Goal: Information Seeking & Learning: Check status

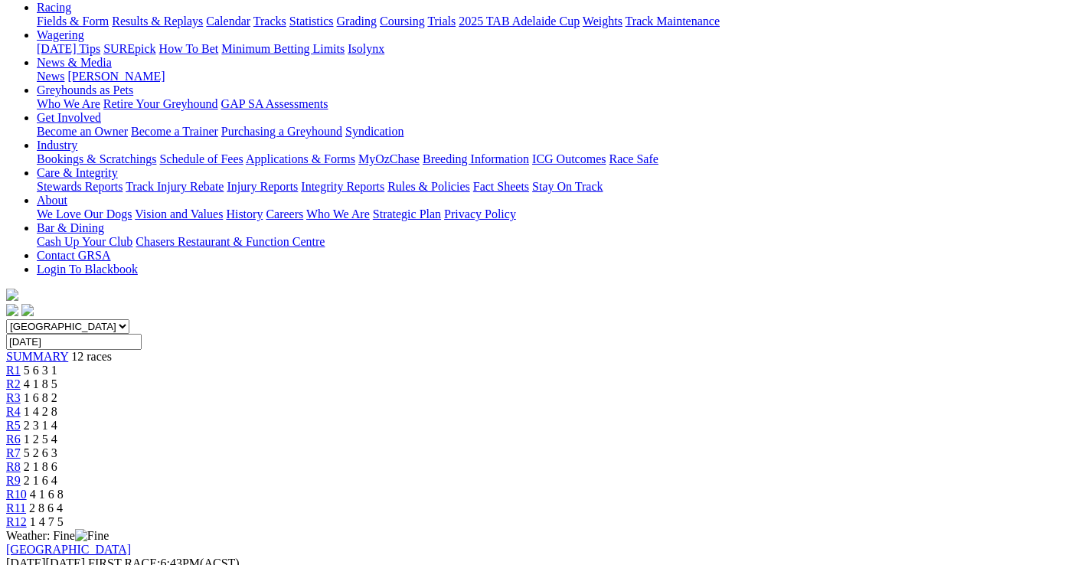
scroll to position [153, 0]
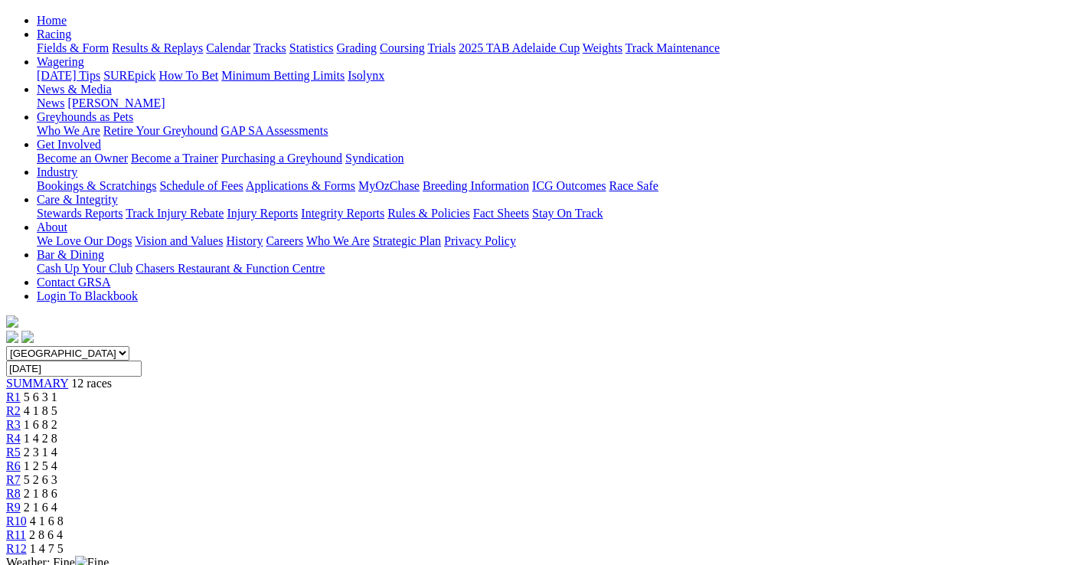
click at [57, 459] on span "1 2 5 4" at bounding box center [41, 465] width 34 height 13
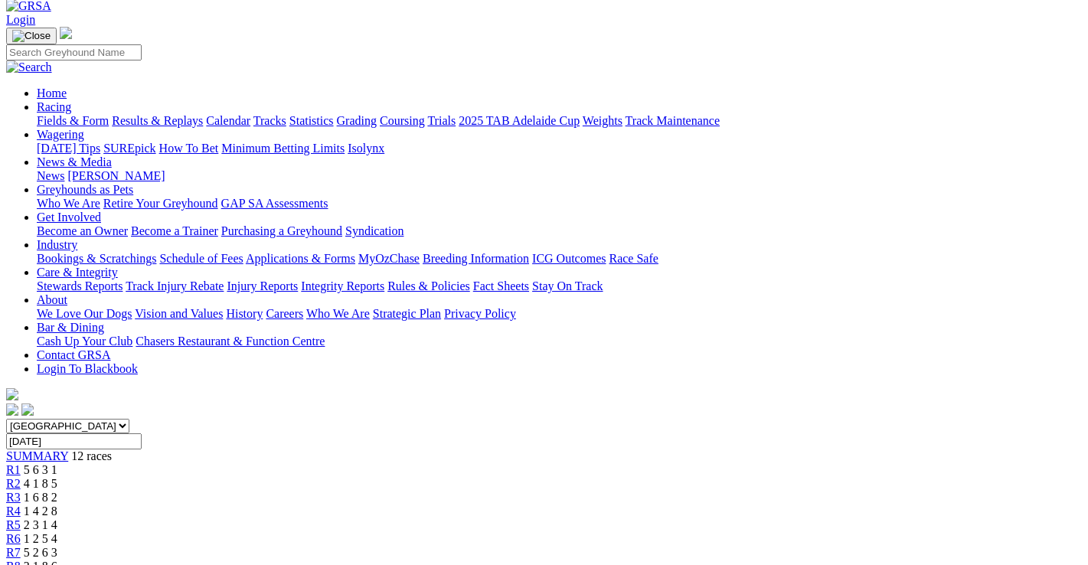
scroll to position [77, 0]
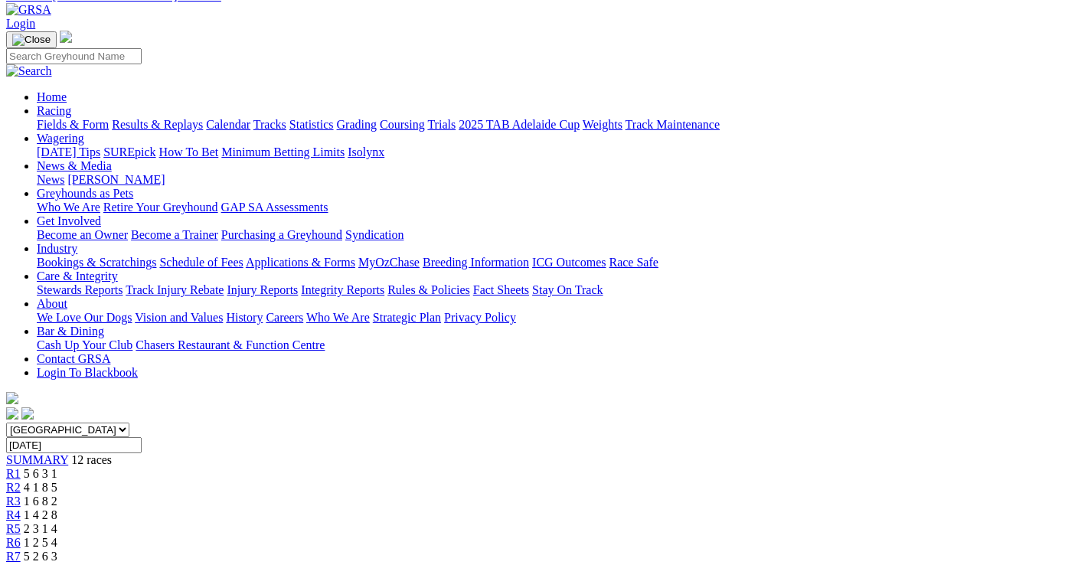
click at [627, 550] on div "R7 5 2 6 3" at bounding box center [544, 557] width 1076 height 14
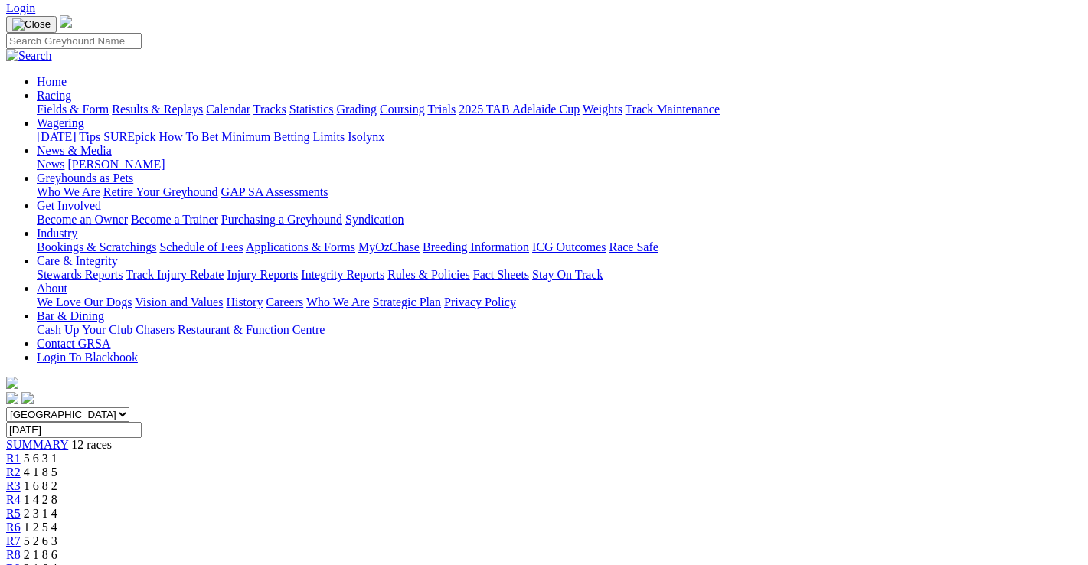
scroll to position [77, 0]
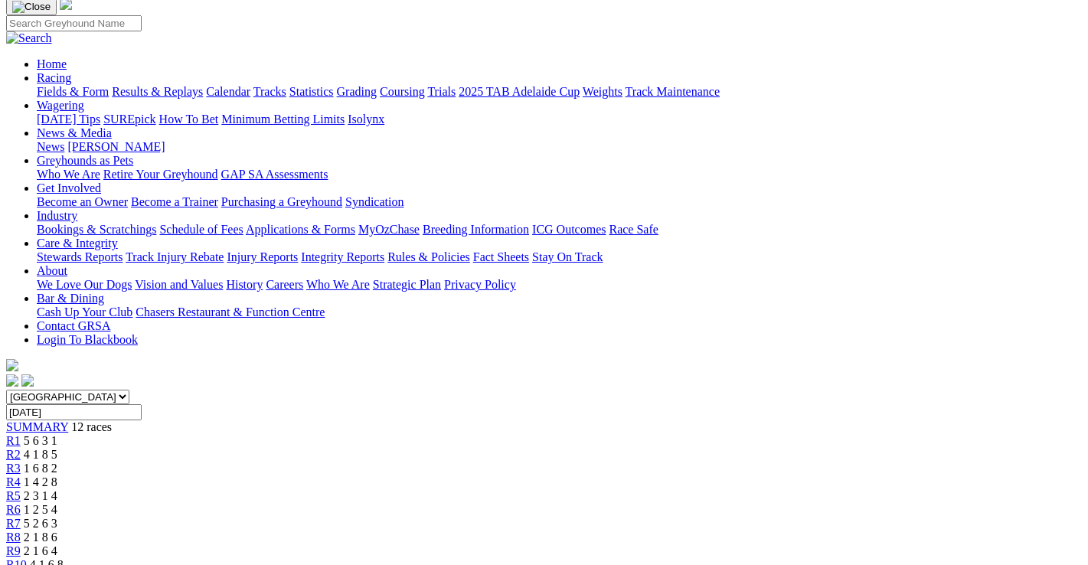
scroll to position [77, 0]
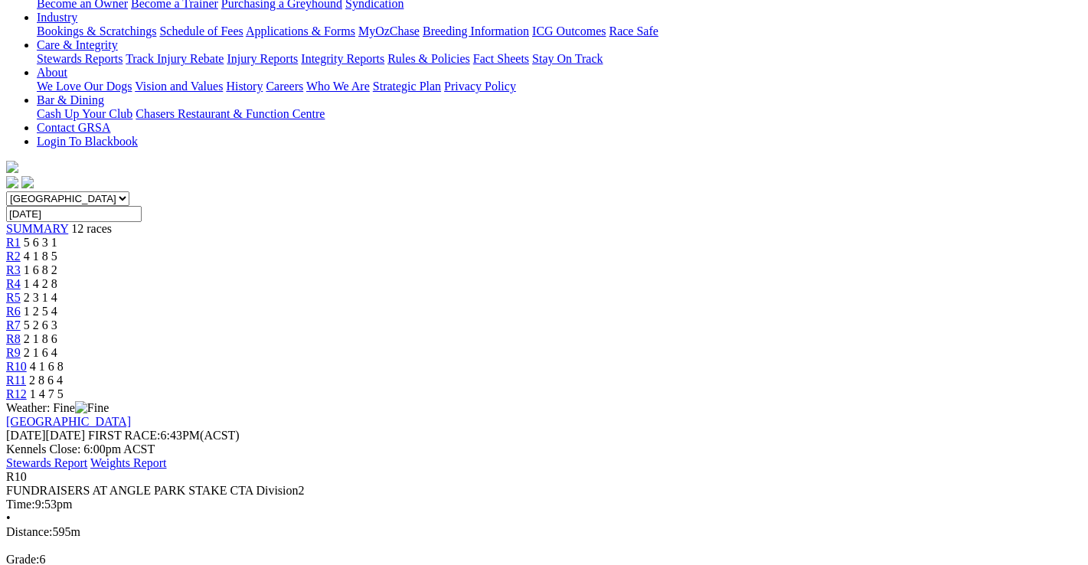
scroll to position [153, 0]
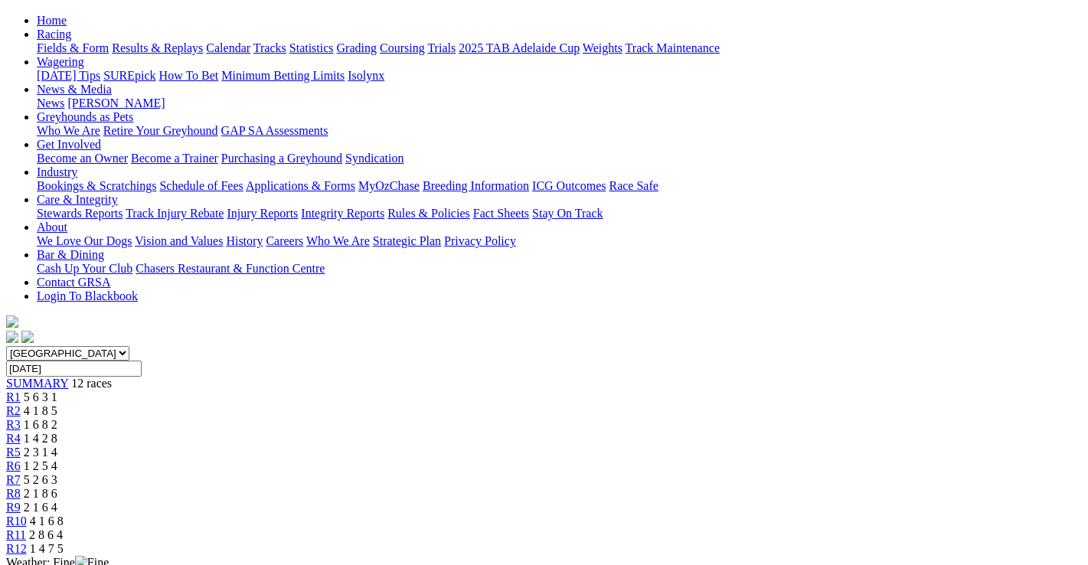
click at [922, 528] on div "R11 2 8 6 4" at bounding box center [544, 535] width 1076 height 14
